Goal: Transaction & Acquisition: Subscribe to service/newsletter

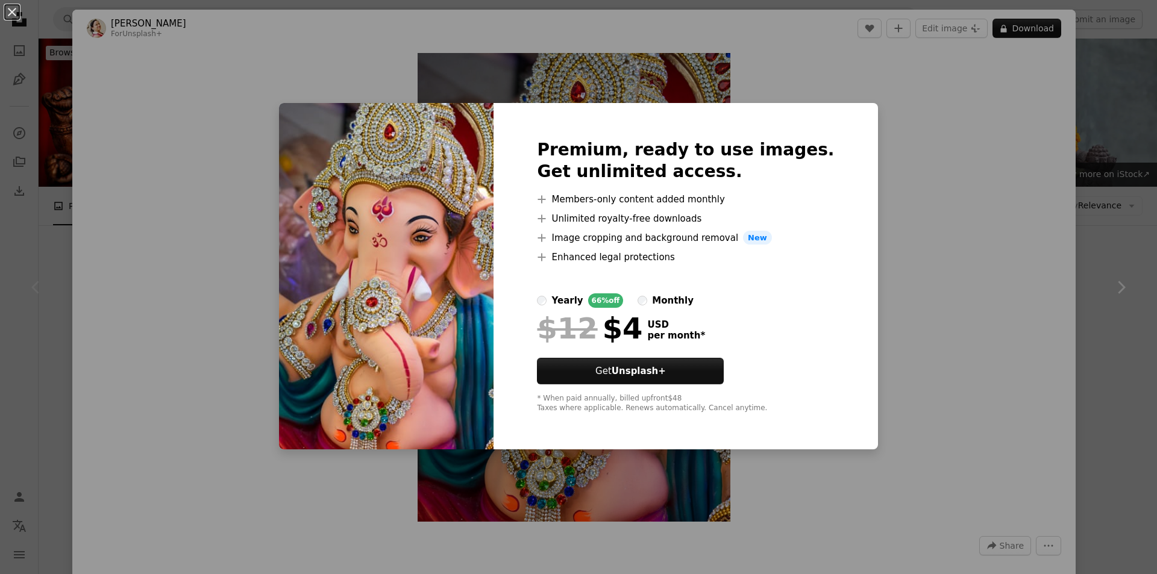
click at [1046, 371] on div "An X shape Premium, ready to use images. Get unlimited access. A plus sign Memb…" at bounding box center [578, 287] width 1157 height 574
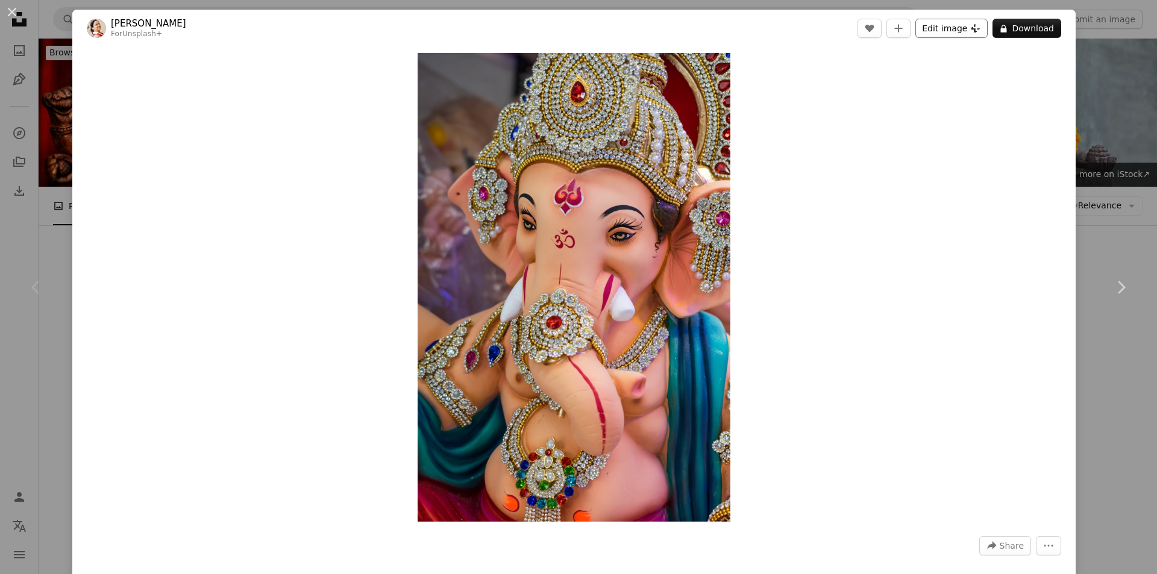
click at [941, 27] on button "Edit image Plus sign for Unsplash+" at bounding box center [951, 28] width 72 height 19
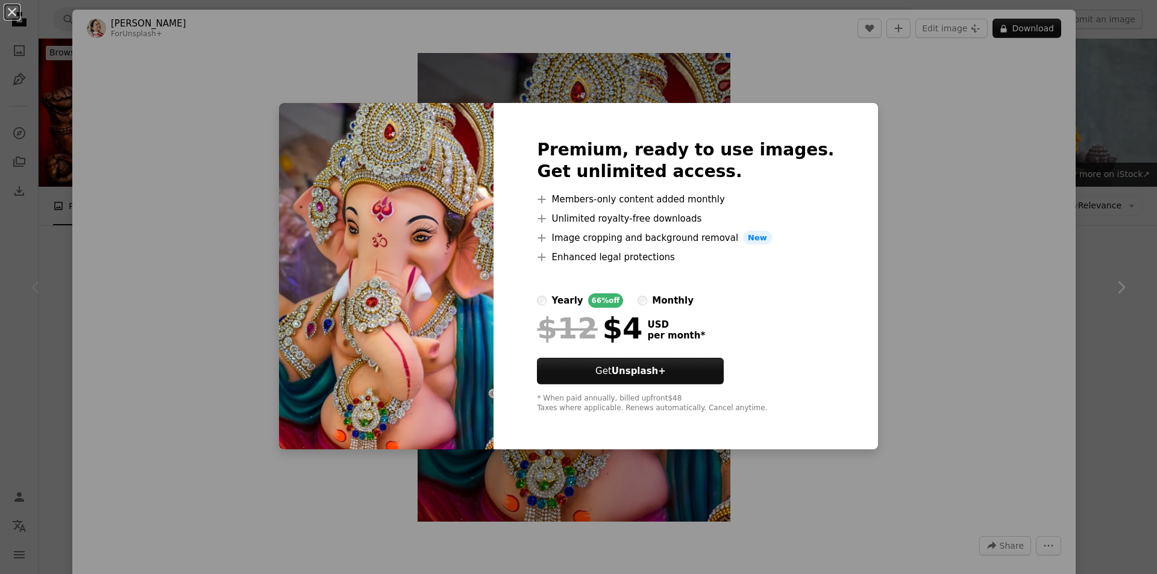
click at [949, 84] on div "An X shape Premium, ready to use images. Get unlimited access. A plus sign Memb…" at bounding box center [578, 287] width 1157 height 574
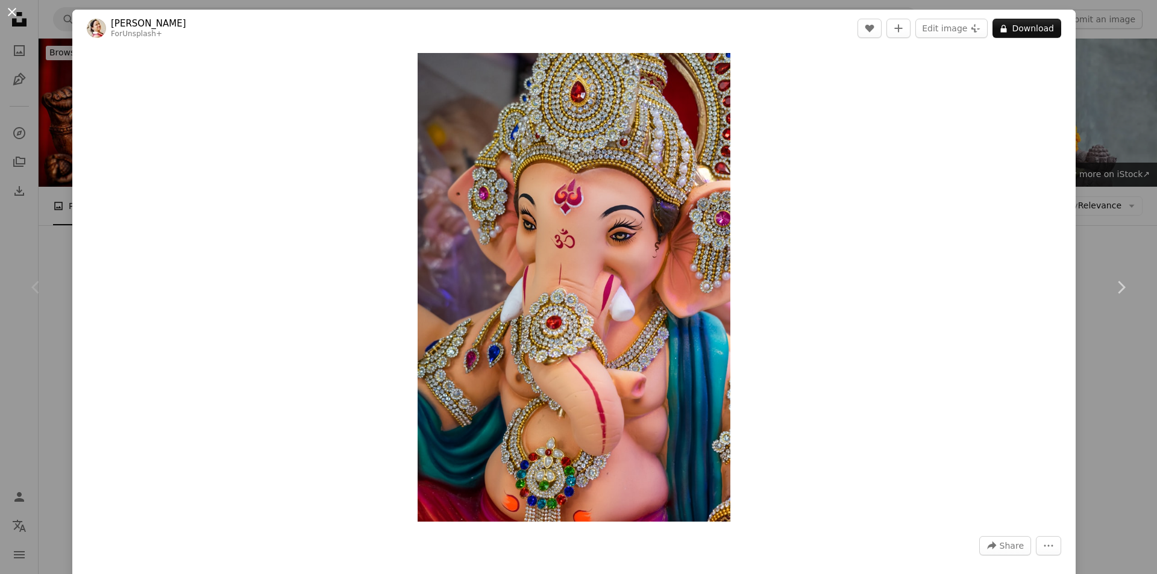
click at [13, 6] on button "An X shape" at bounding box center [12, 12] width 14 height 14
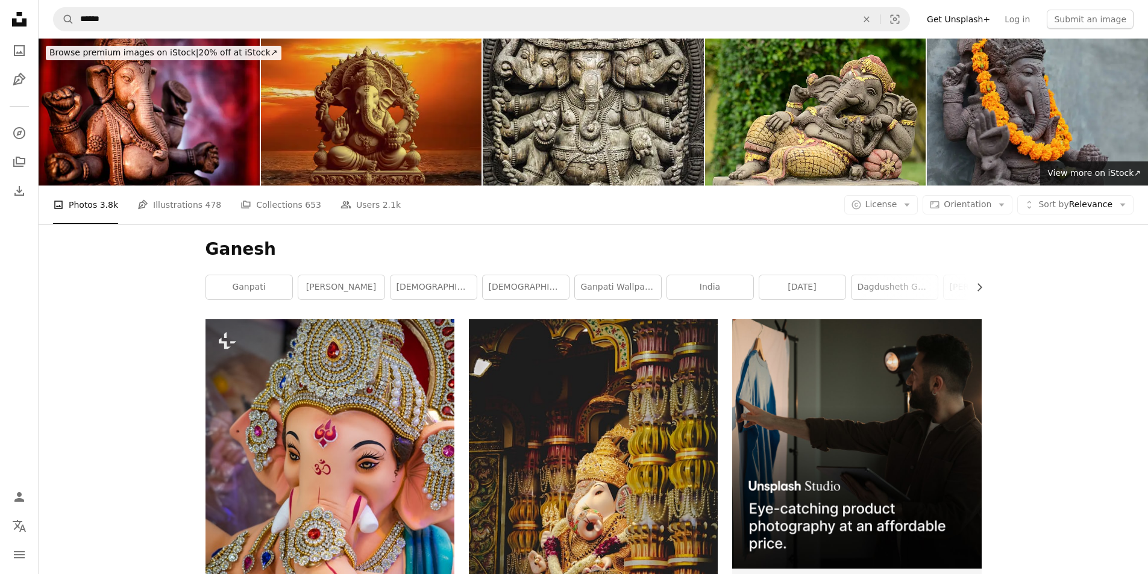
click at [407, 122] on img at bounding box center [371, 112] width 221 height 147
